Goal: Information Seeking & Learning: Stay updated

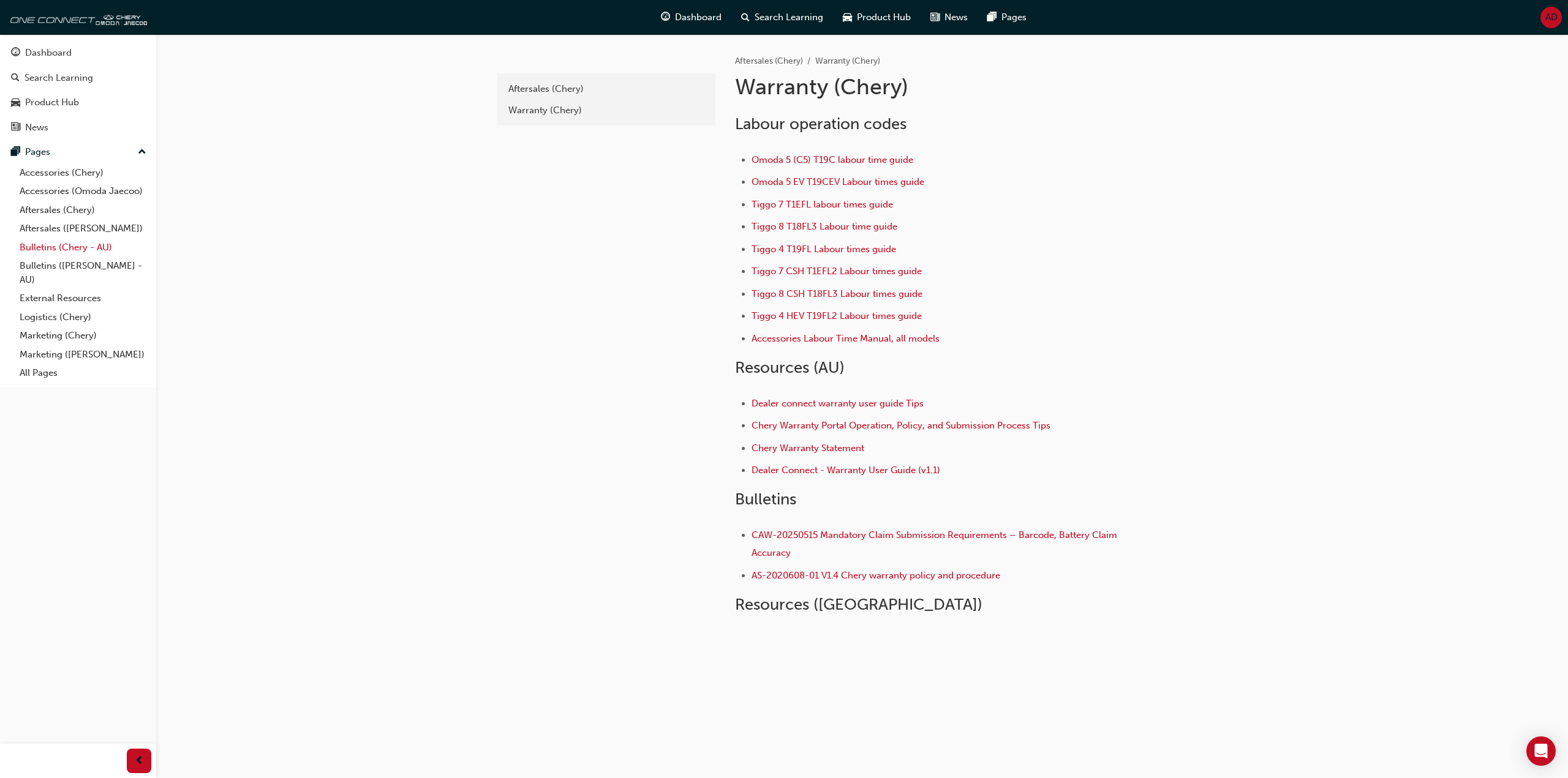
click at [50, 244] on link "Bulletins (Chery - AU)" at bounding box center [83, 248] width 137 height 19
